Goal: Task Accomplishment & Management: Complete application form

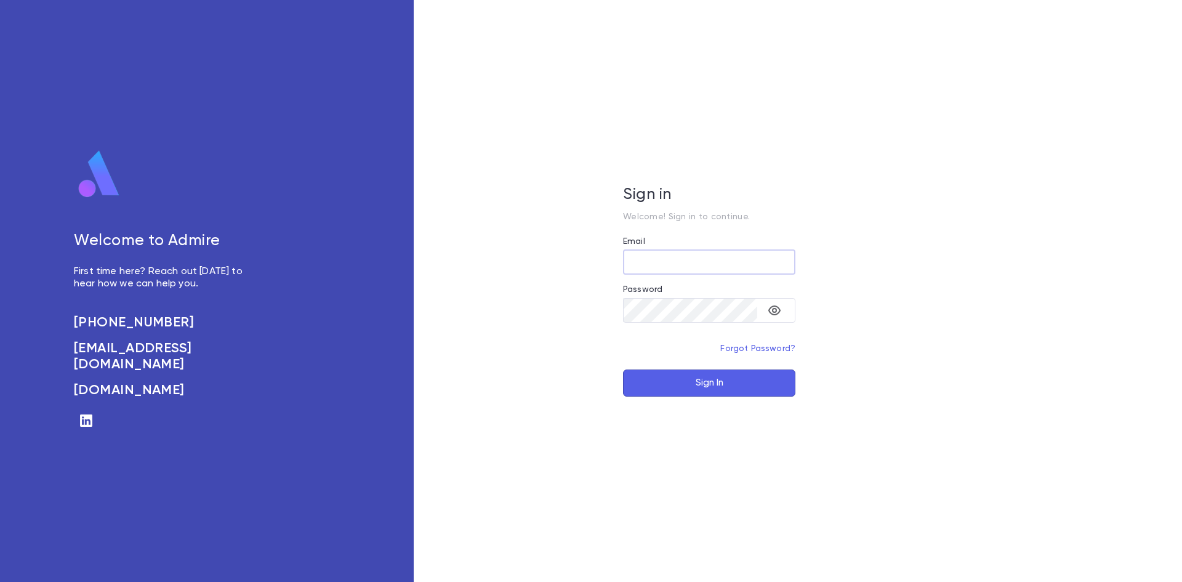
click at [714, 265] on input "Email" at bounding box center [709, 262] width 172 height 24
type input "**********"
click at [681, 384] on button "Sign In" at bounding box center [709, 383] width 172 height 27
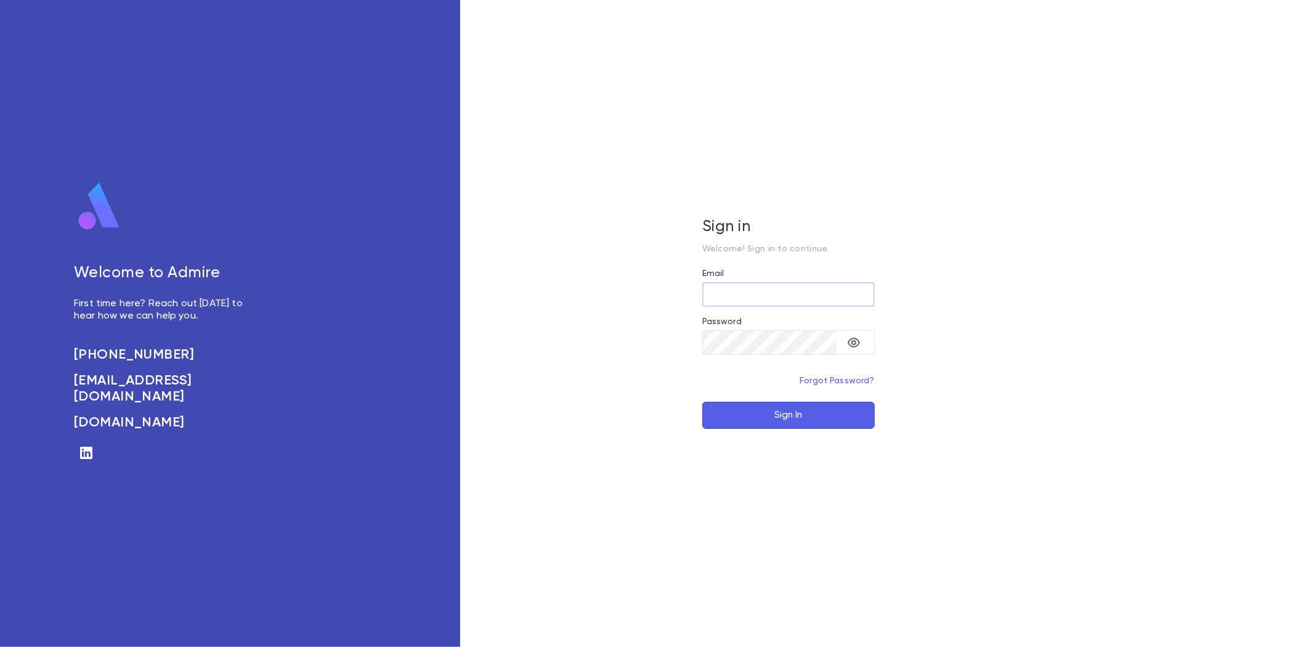
type input "**********"
drag, startPoint x: 768, startPoint y: 397, endPoint x: 772, endPoint y: 416, distance: 19.0
click at [768, 398] on form "**********" at bounding box center [788, 349] width 172 height 160
click at [773, 416] on button "Sign In" at bounding box center [788, 415] width 172 height 27
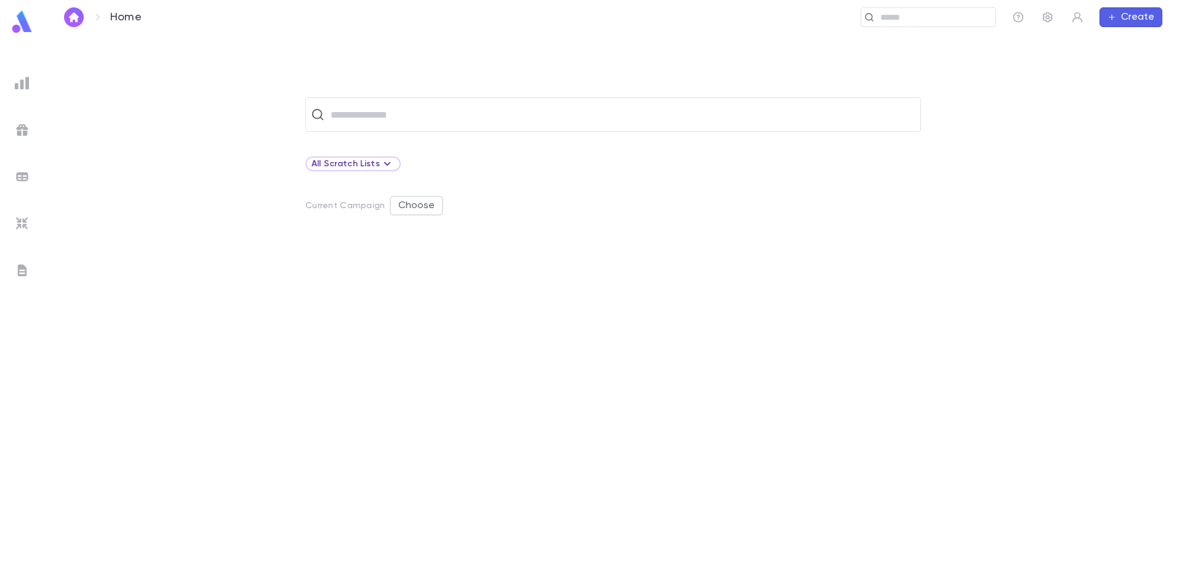
click at [8, 81] on ul at bounding box center [22, 324] width 44 height 515
click at [17, 86] on img at bounding box center [22, 83] width 15 height 15
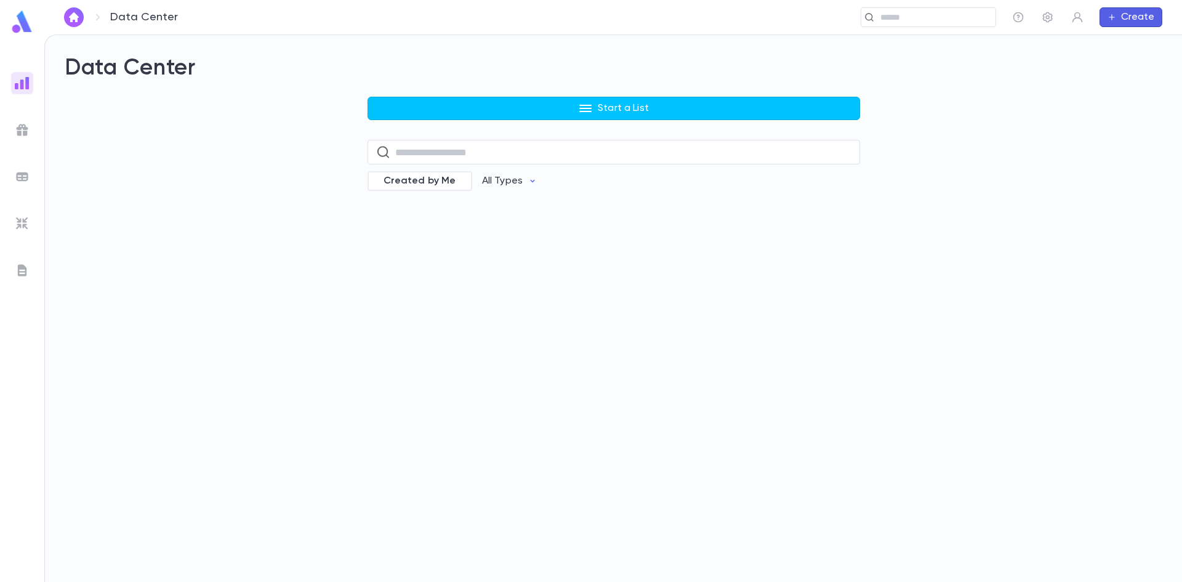
click at [624, 124] on div "Start a List ​ Created by Me All Types" at bounding box center [614, 152] width 493 height 111
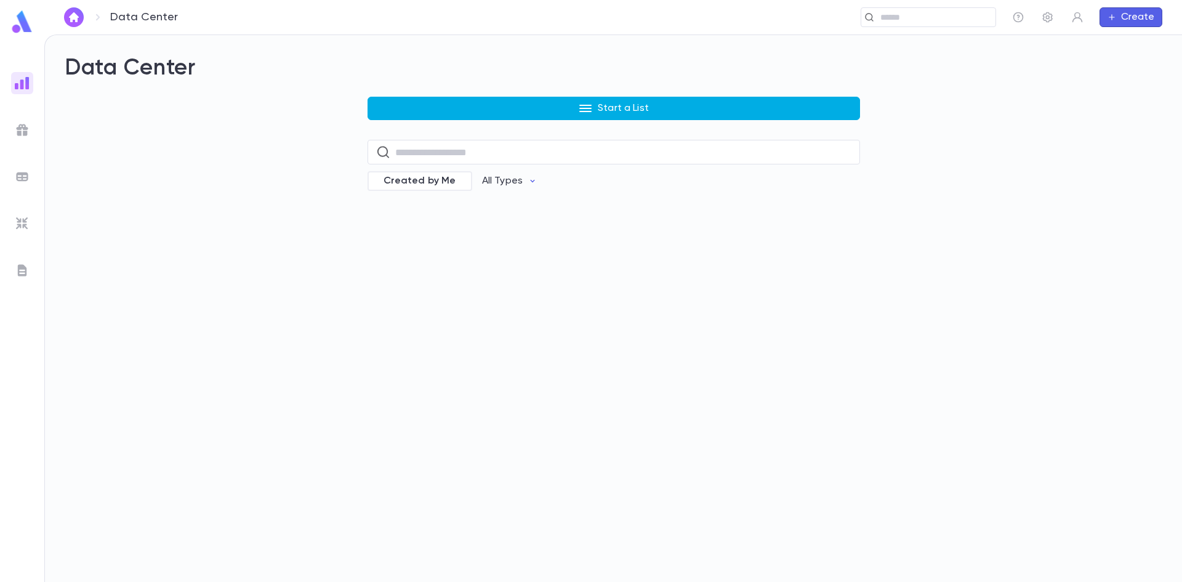
drag, startPoint x: 624, startPoint y: 105, endPoint x: 409, endPoint y: 156, distance: 220.9
click at [623, 105] on p "Start a List" at bounding box center [623, 108] width 51 height 12
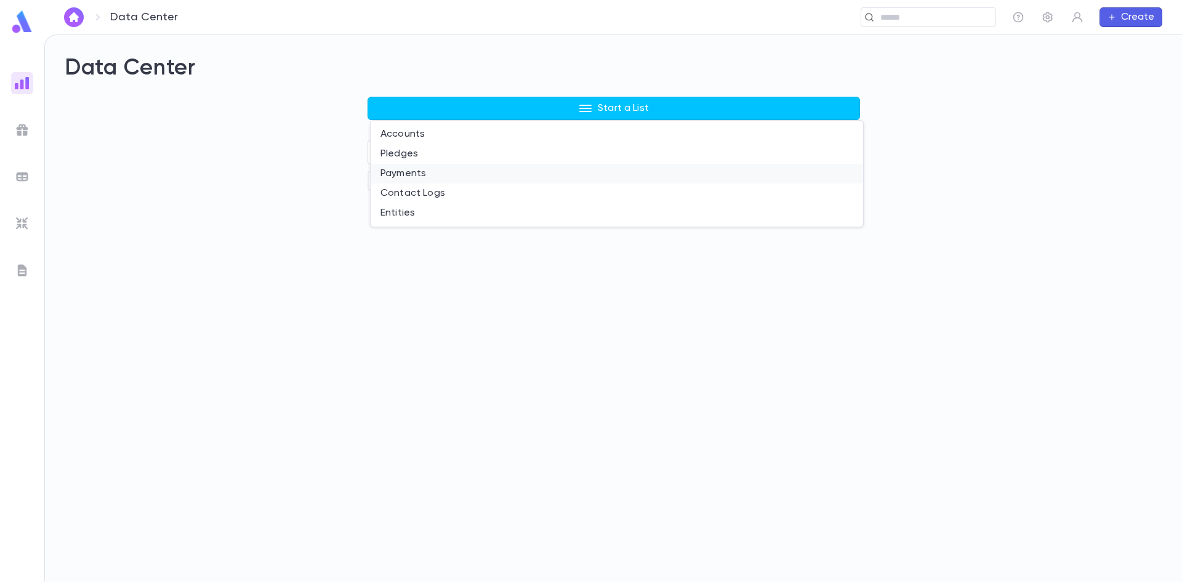
click at [402, 172] on li "Payments" at bounding box center [617, 174] width 493 height 20
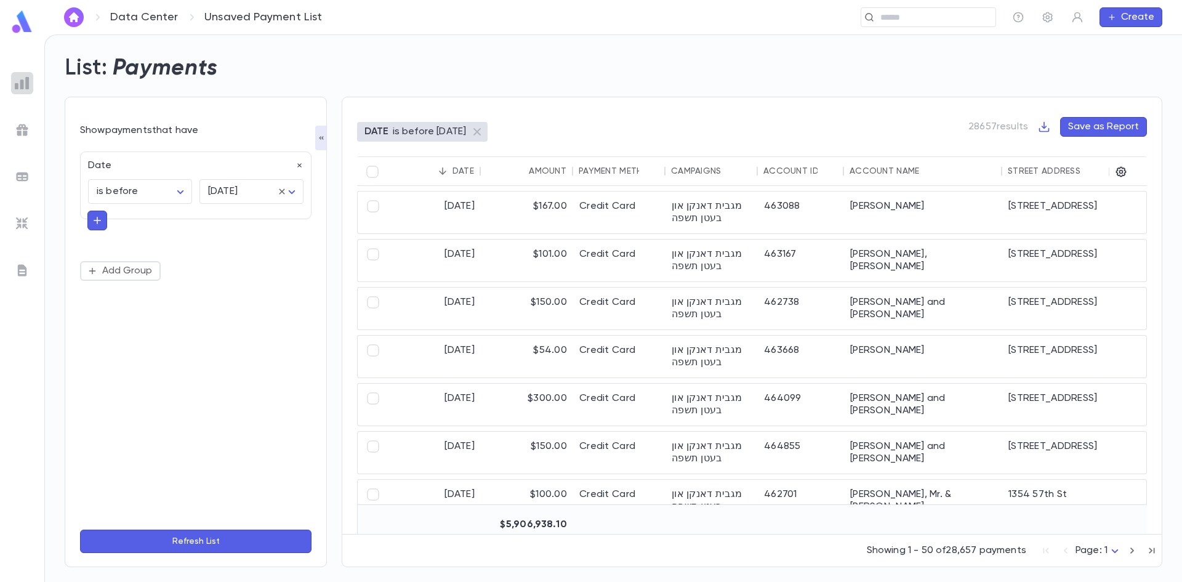
click at [30, 81] on div at bounding box center [22, 83] width 22 height 22
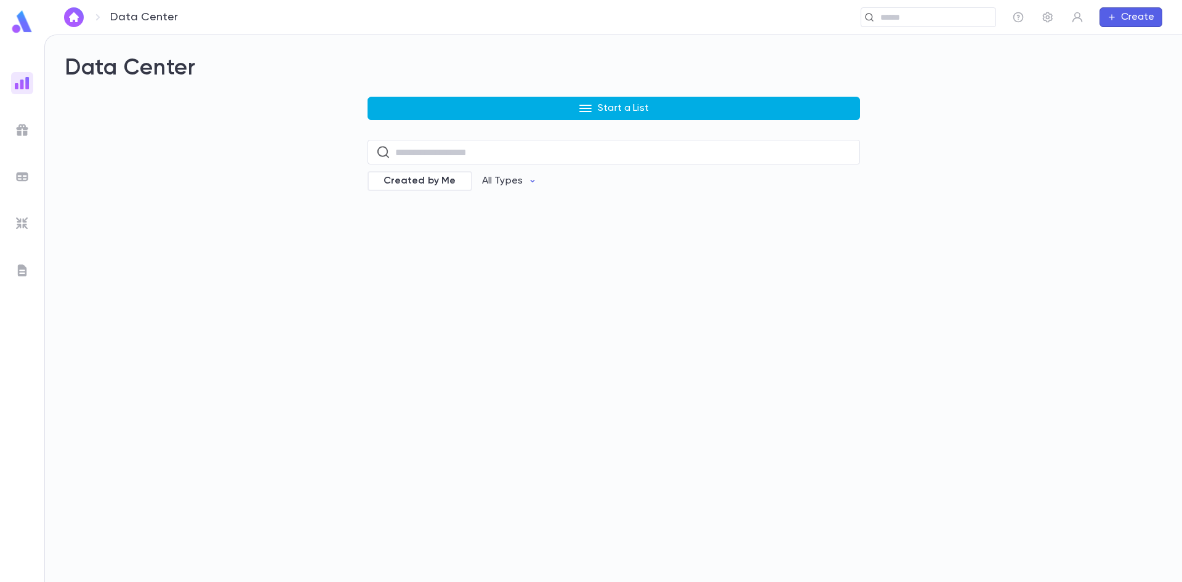
click at [488, 110] on button "Start a List" at bounding box center [614, 108] width 493 height 23
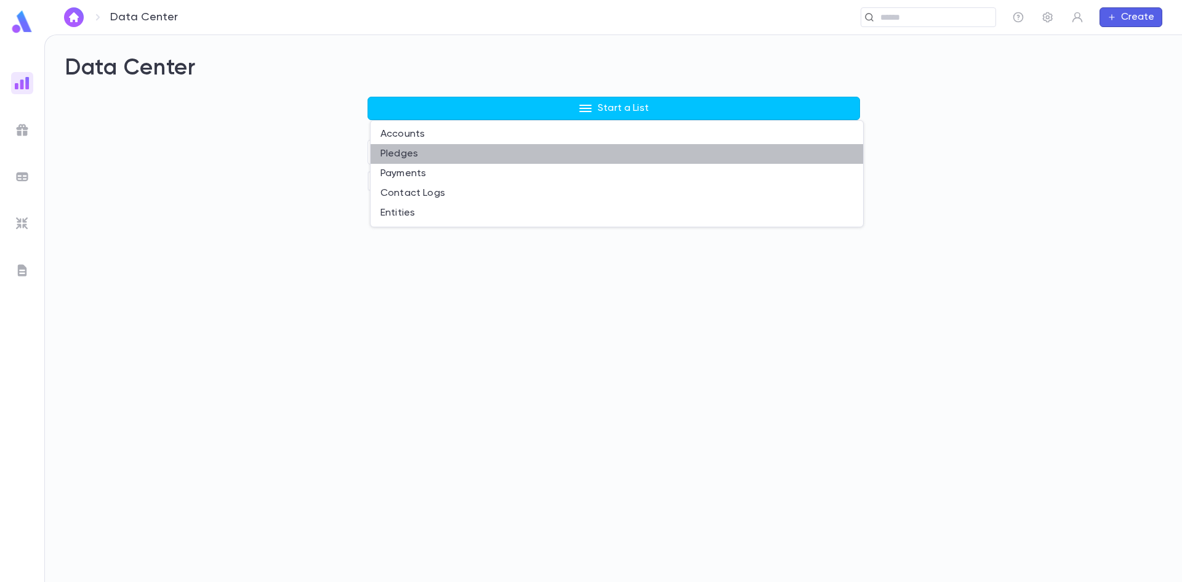
click at [434, 156] on li "Pledges" at bounding box center [617, 154] width 493 height 20
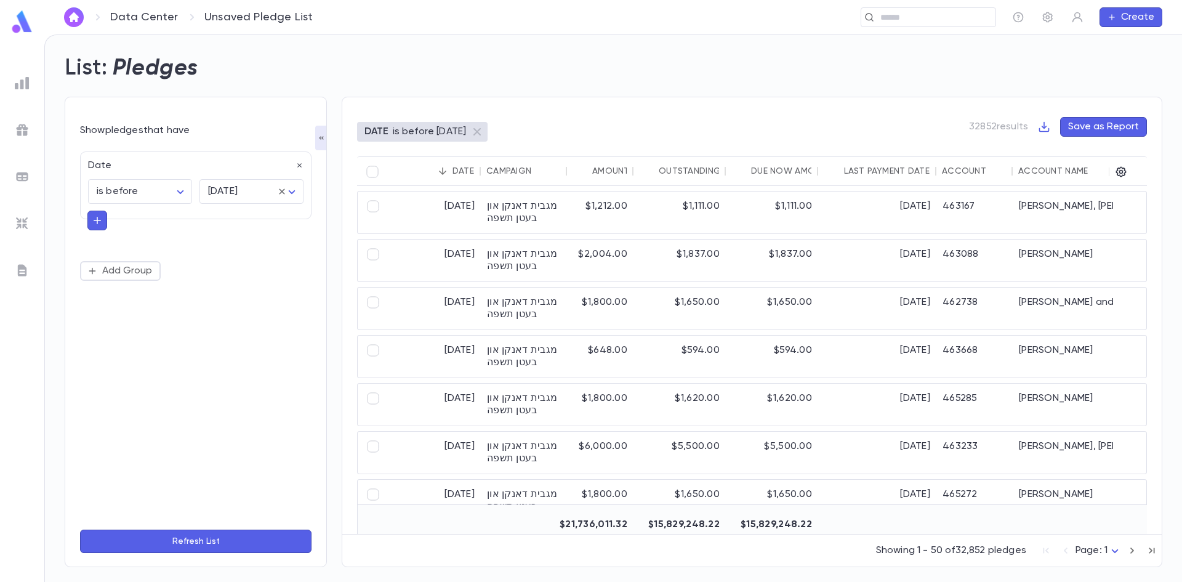
click at [1152, 11] on button "Create" at bounding box center [1131, 17] width 63 height 20
click at [1125, 68] on li "Pledge" at bounding box center [1134, 61] width 63 height 20
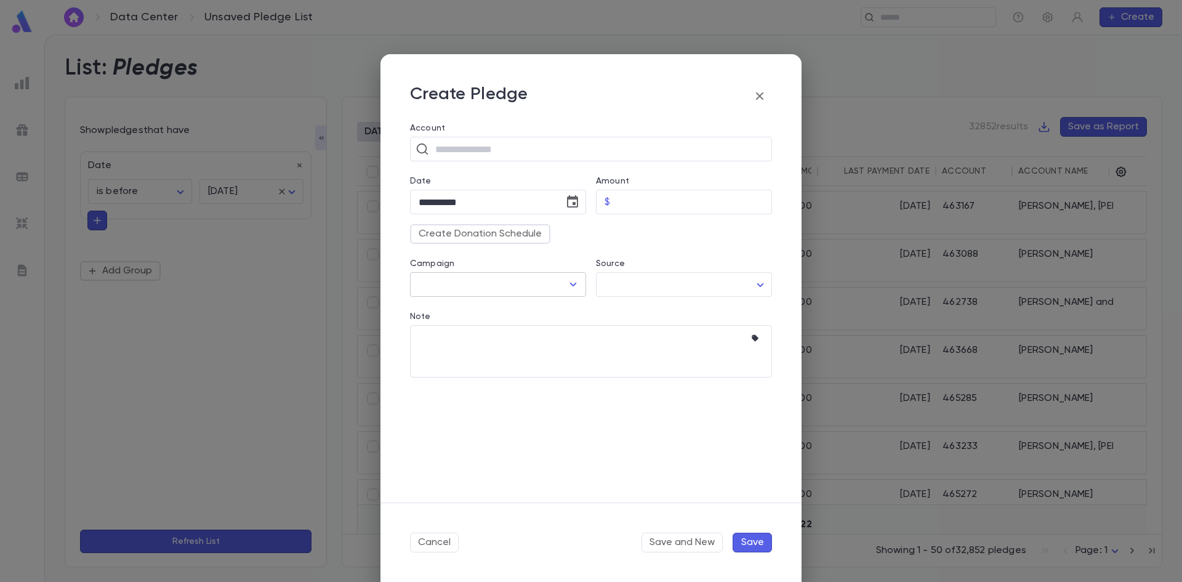
click at [489, 280] on input "Campaign" at bounding box center [489, 284] width 147 height 23
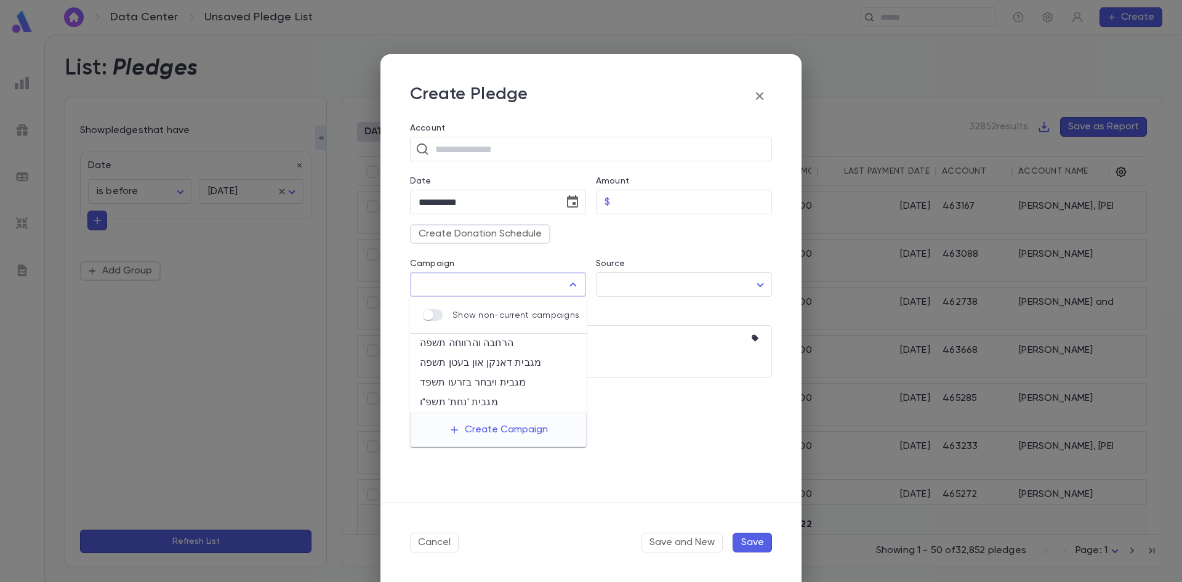
type input "*"
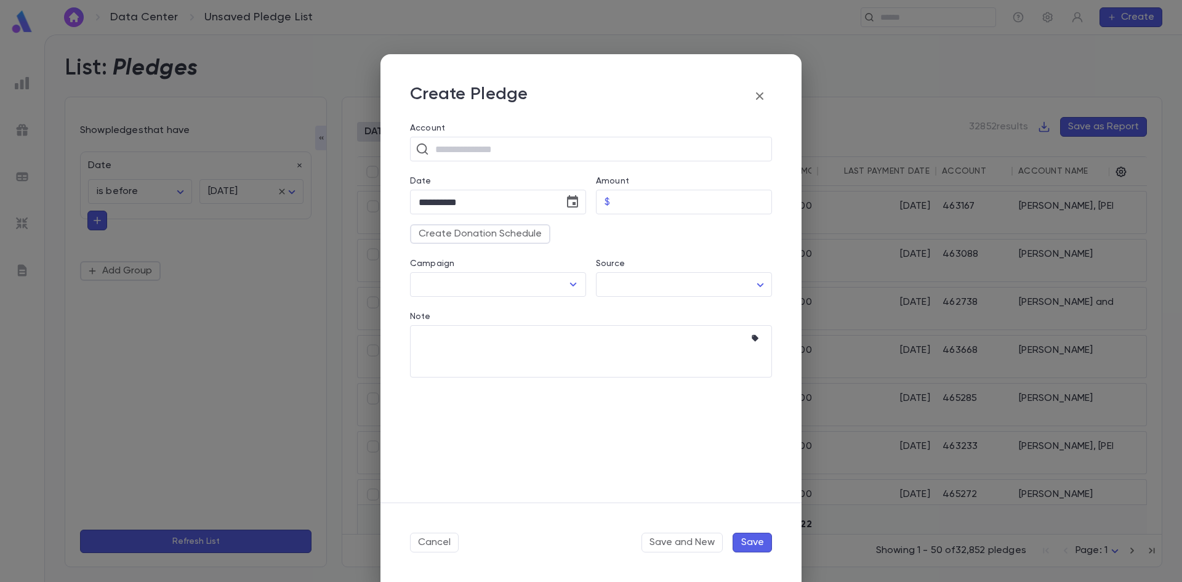
click at [650, 239] on div "Create Donation Schedule" at bounding box center [586, 229] width 372 height 30
click at [639, 280] on body "Data Center Unsaved Pledge List ​ Create List: Pledges Show pledges that have D…" at bounding box center [591, 307] width 1182 height 547
click at [649, 265] on div at bounding box center [591, 291] width 1182 height 582
click at [755, 339] on icon "button" at bounding box center [755, 338] width 7 height 7
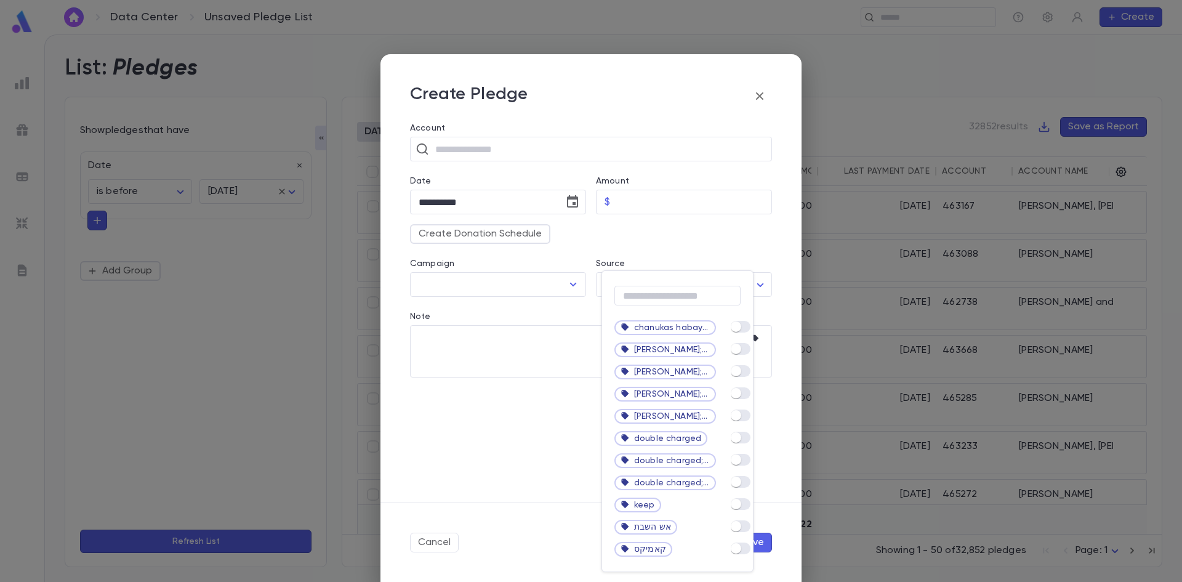
click at [761, 95] on div at bounding box center [591, 291] width 1182 height 582
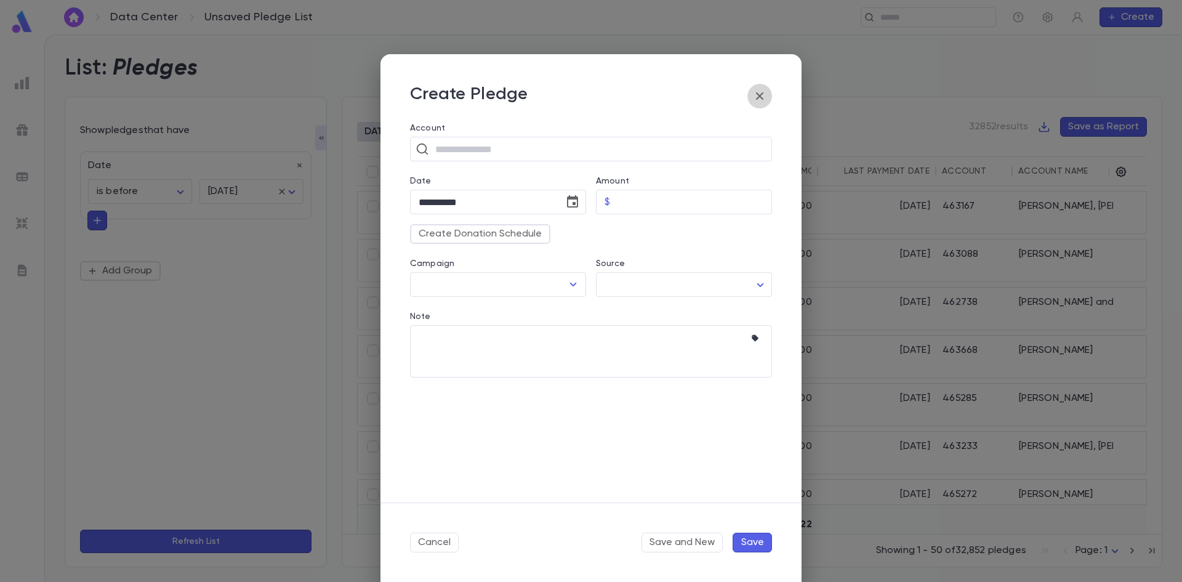
click at [754, 96] on icon "button" at bounding box center [760, 96] width 15 height 15
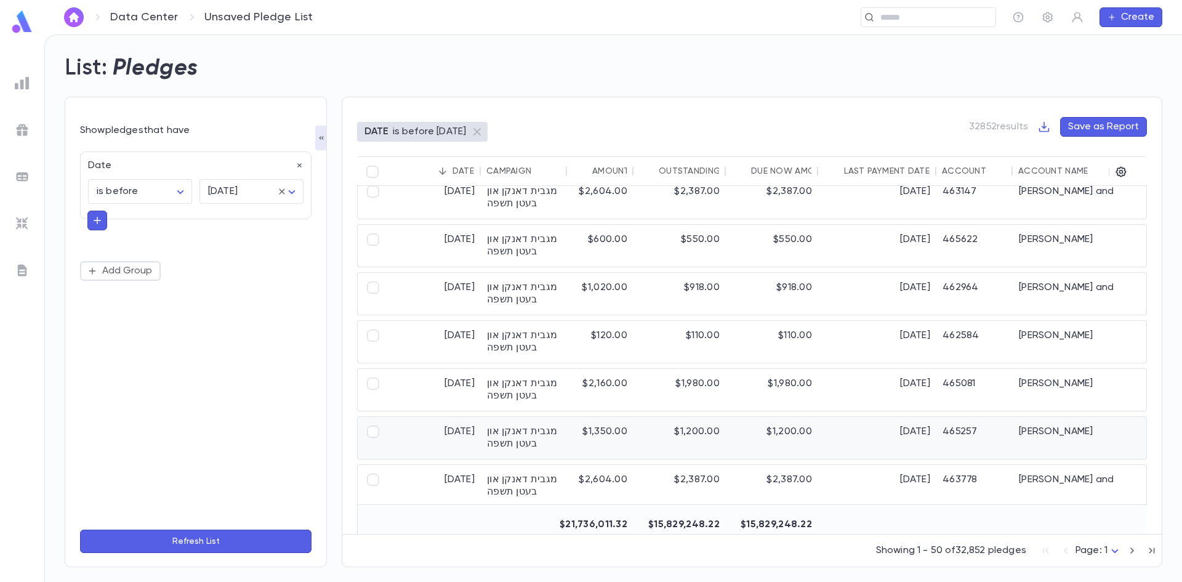
scroll to position [2080, 0]
click at [20, 86] on img at bounding box center [22, 83] width 15 height 15
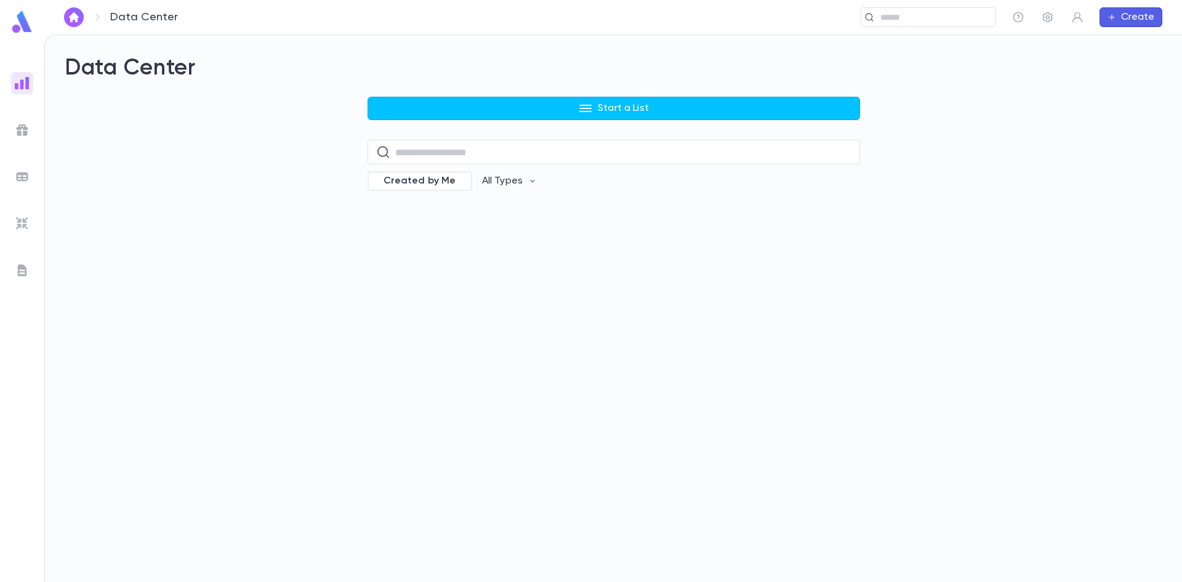
click at [24, 124] on img at bounding box center [22, 130] width 15 height 15
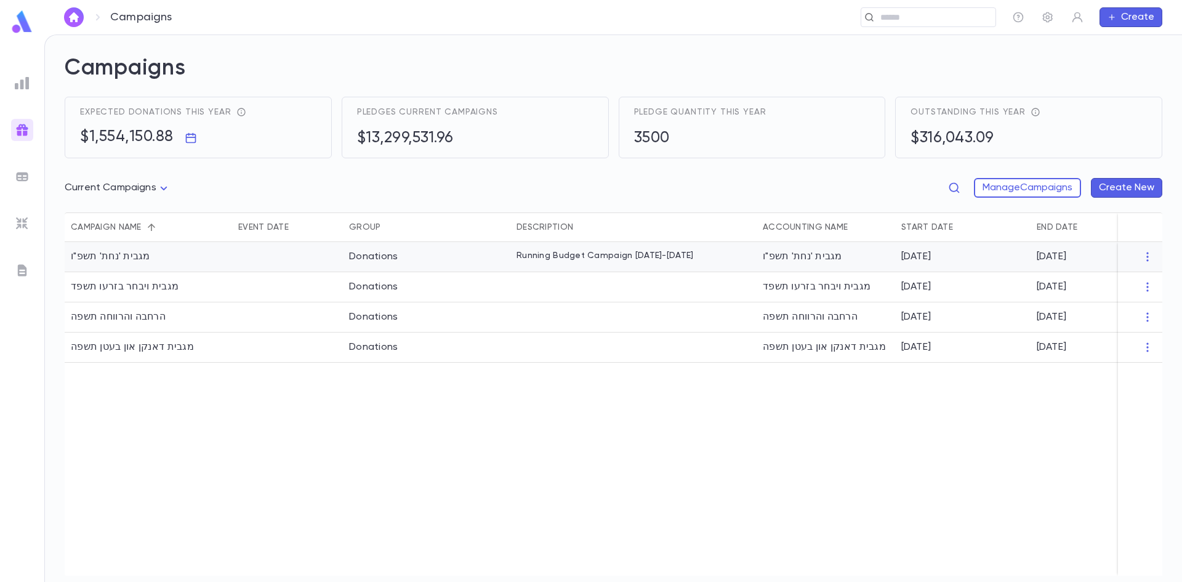
click at [133, 264] on div "מגבית 'נחת' תשפ"ו" at bounding box center [149, 257] width 168 height 30
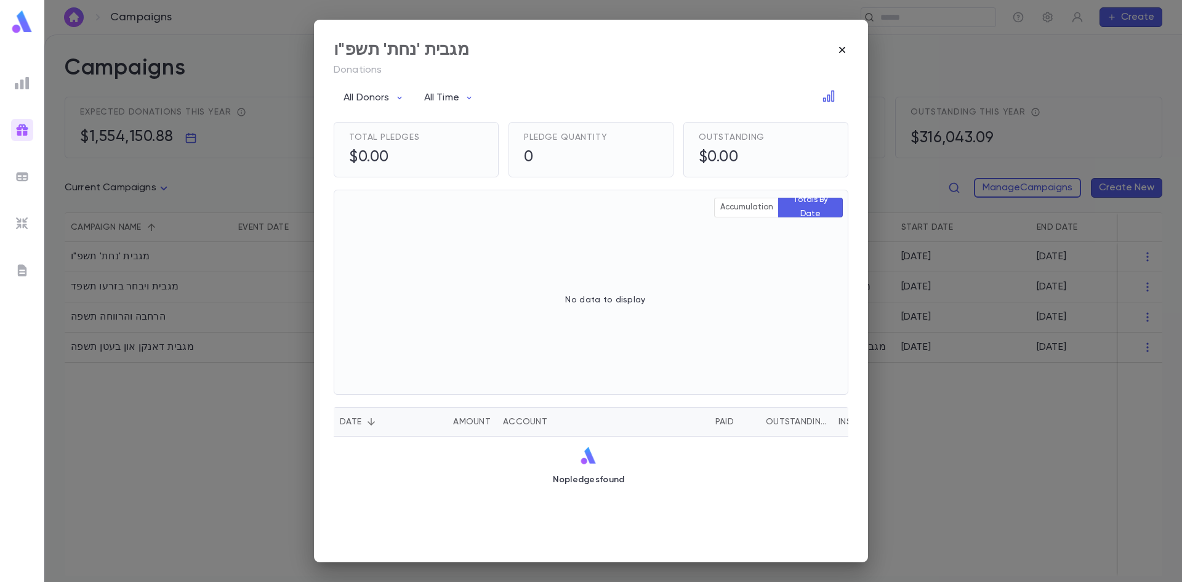
click at [845, 51] on icon "button" at bounding box center [842, 50] width 12 height 12
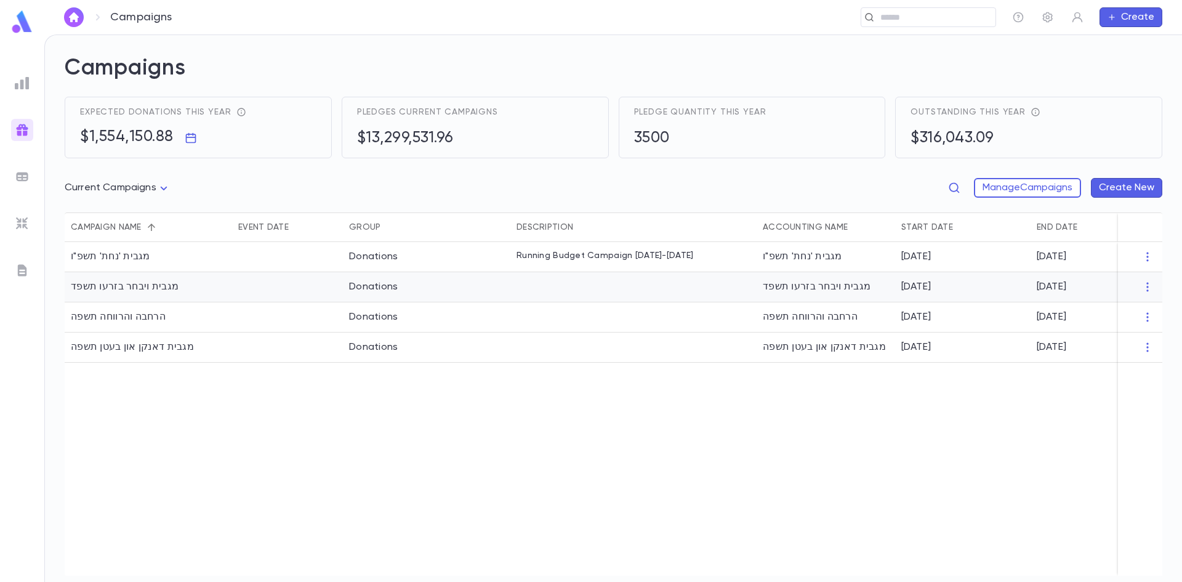
click at [202, 291] on div "מגבית ויבחר בזרעו תשפד" at bounding box center [149, 287] width 168 height 30
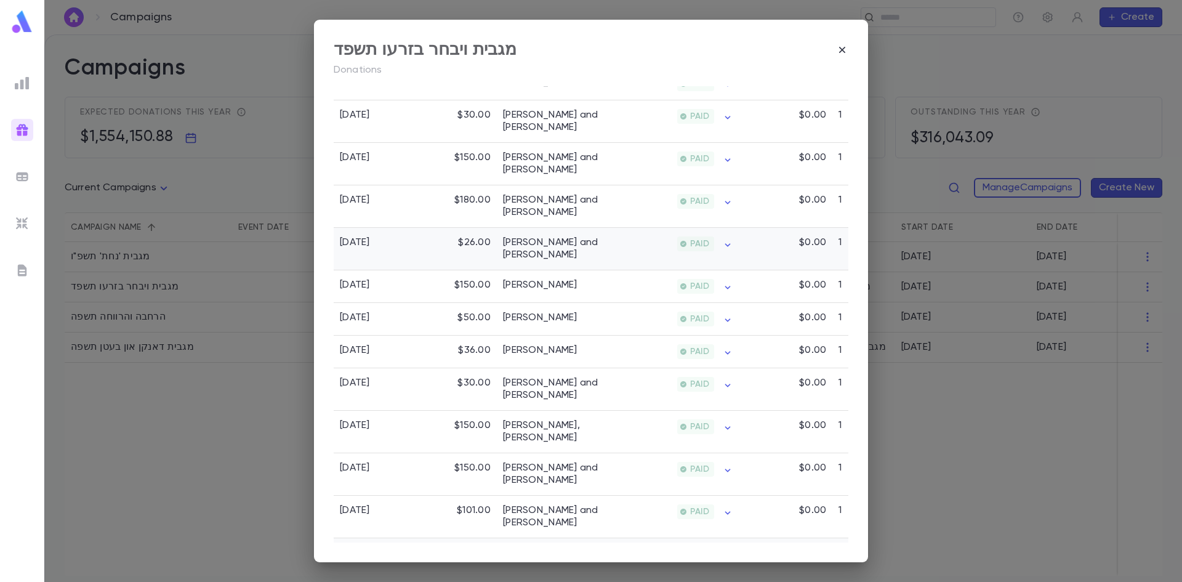
scroll to position [431, 0]
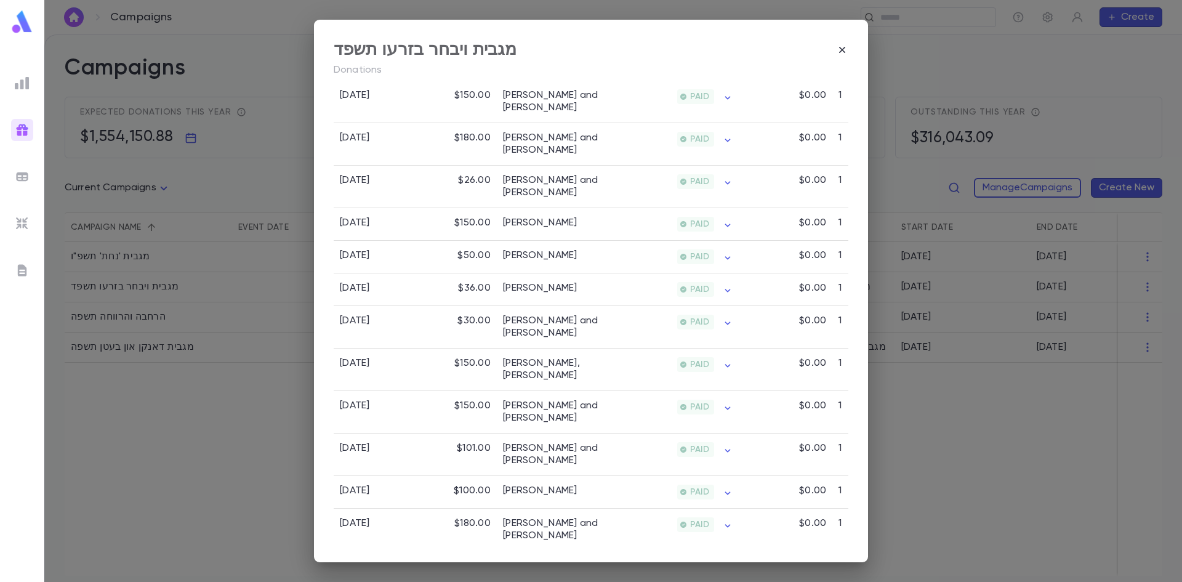
click at [929, 464] on div "מגבית ויבחר בזרעו תשפד Donations All Donors All Time Total Pledges $1,594,389.1…" at bounding box center [591, 291] width 1182 height 582
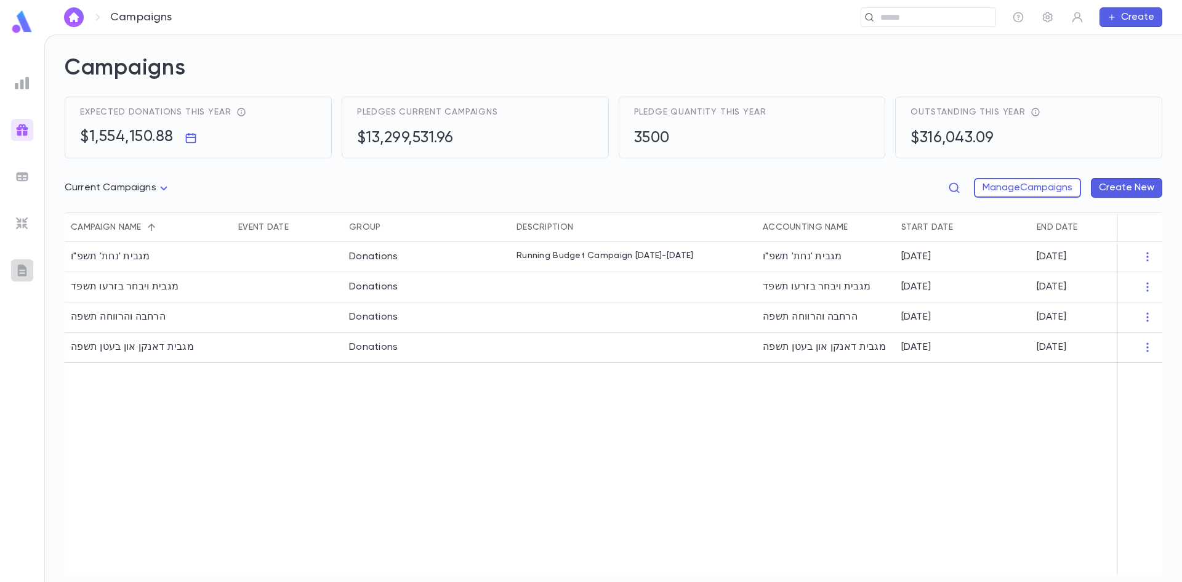
click at [23, 270] on img at bounding box center [22, 270] width 15 height 15
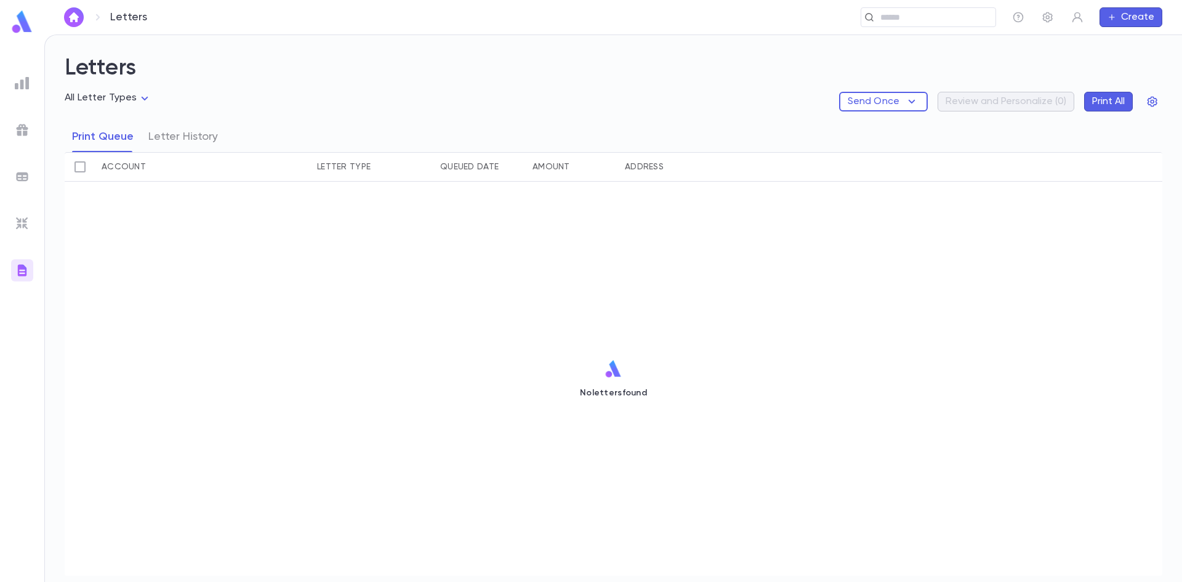
click at [19, 232] on div at bounding box center [22, 223] width 22 height 22
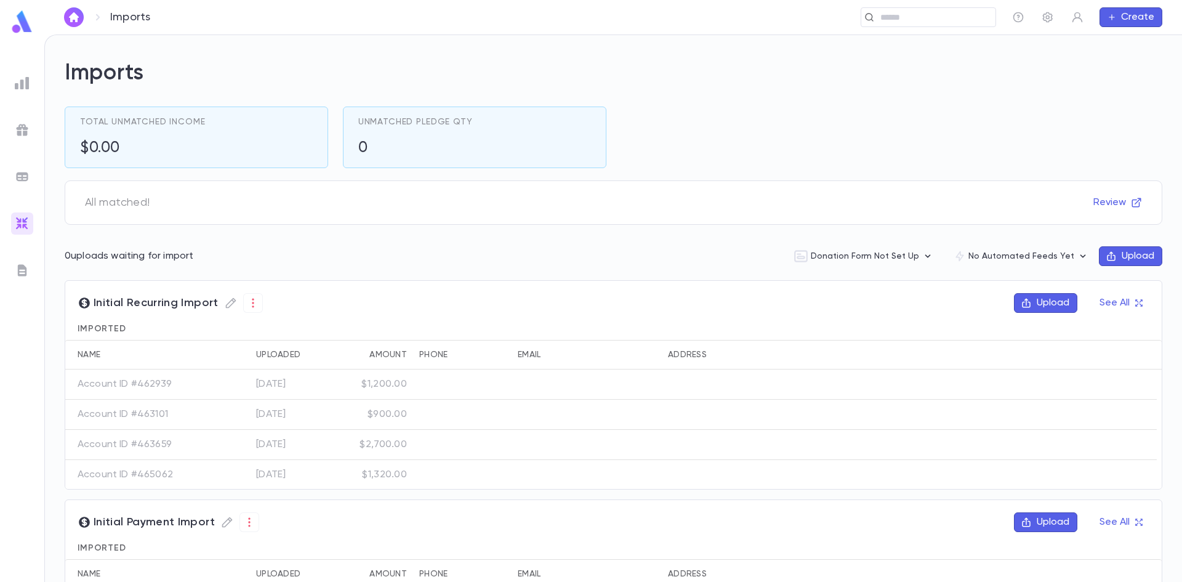
click at [22, 84] on img at bounding box center [22, 83] width 15 height 15
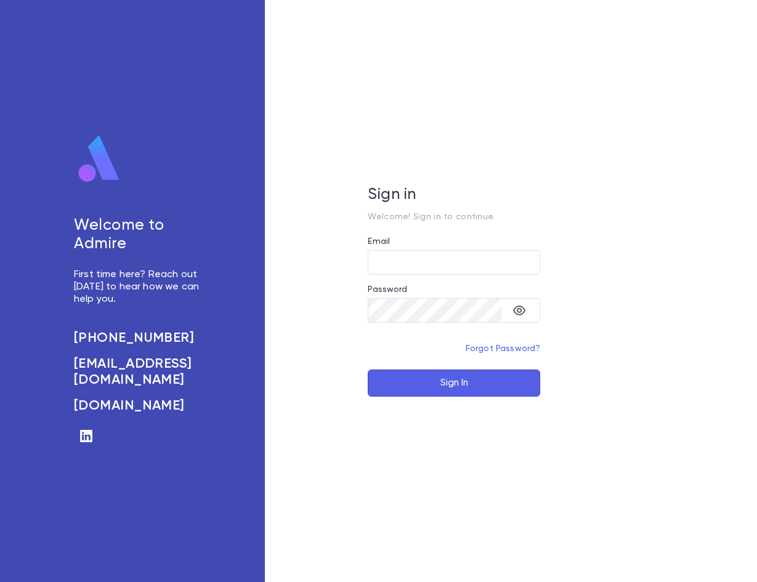
type input "**********"
